Goal: Task Accomplishment & Management: Manage account settings

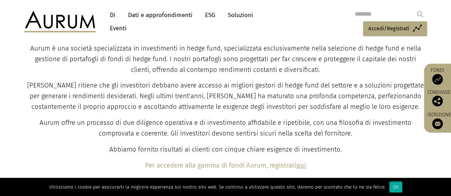
scroll to position [285, 0]
click at [391, 27] on font "Accedi/Registrati" at bounding box center [388, 28] width 41 height 6
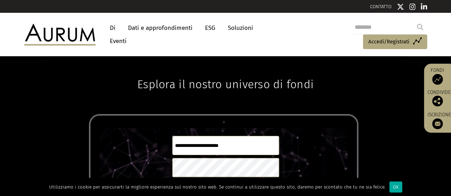
click at [175, 146] on input "text" at bounding box center [225, 145] width 107 height 19
type input "**********"
